Goal: Task Accomplishment & Management: Manage account settings

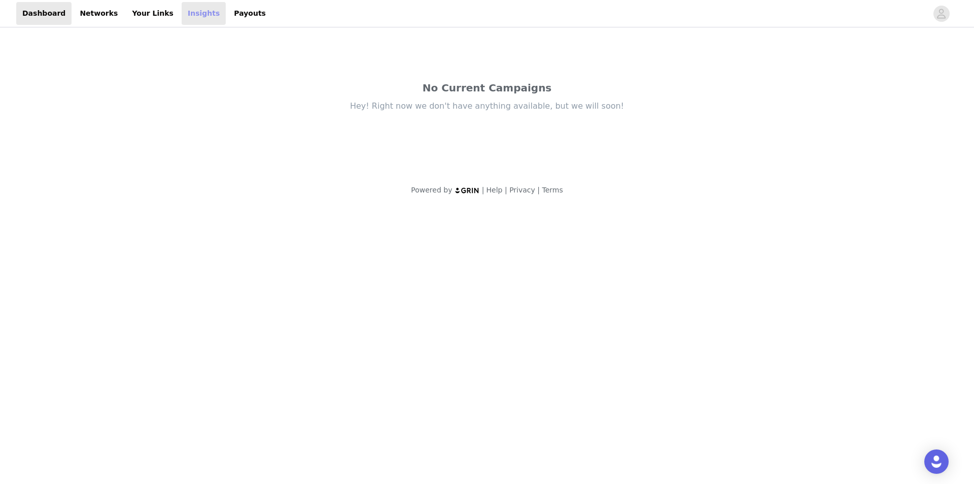
click at [186, 14] on link "Insights" at bounding box center [204, 13] width 44 height 23
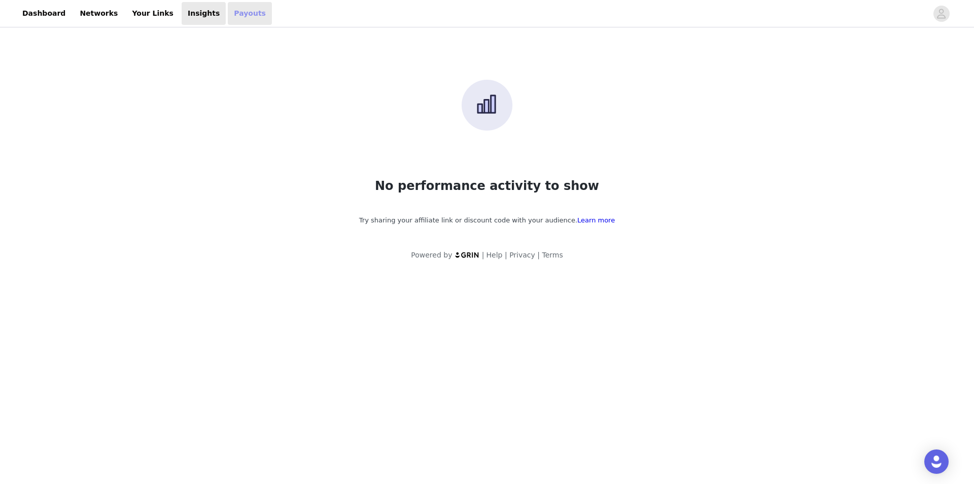
click at [228, 18] on link "Payouts" at bounding box center [250, 13] width 44 height 23
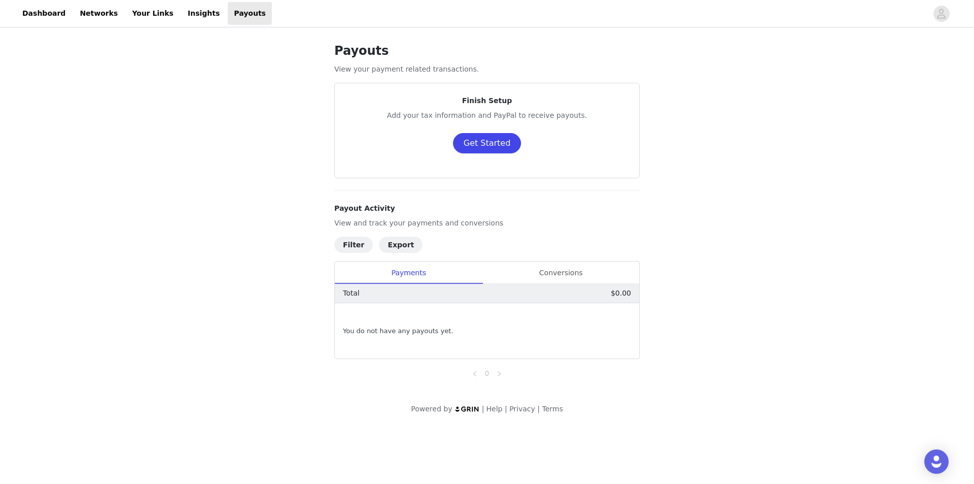
click at [497, 147] on button "Get Started" at bounding box center [487, 143] width 68 height 20
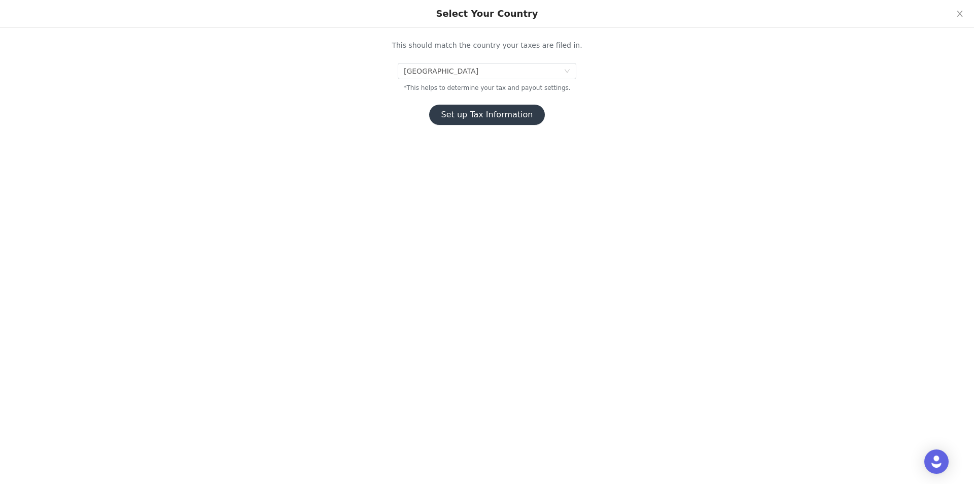
click at [462, 111] on button "Set up Tax Information" at bounding box center [487, 115] width 116 height 20
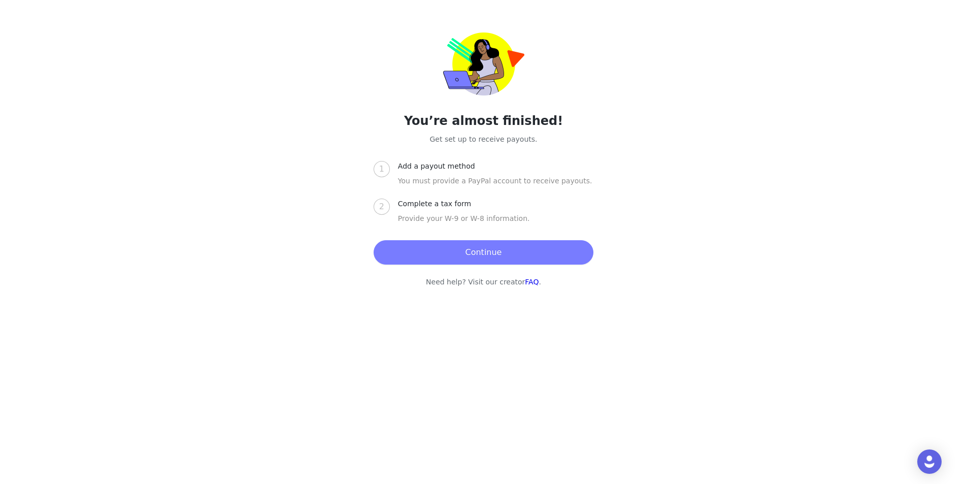
click at [492, 247] on button "Continue" at bounding box center [483, 252] width 220 height 24
